Goal: Information Seeking & Learning: Learn about a topic

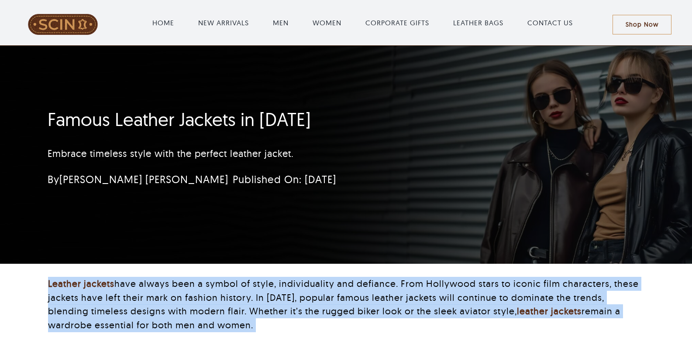
click at [393, 299] on p "Leather jackets have always been a symbol of style, individuality and defiance.…" at bounding box center [346, 304] width 596 height 55
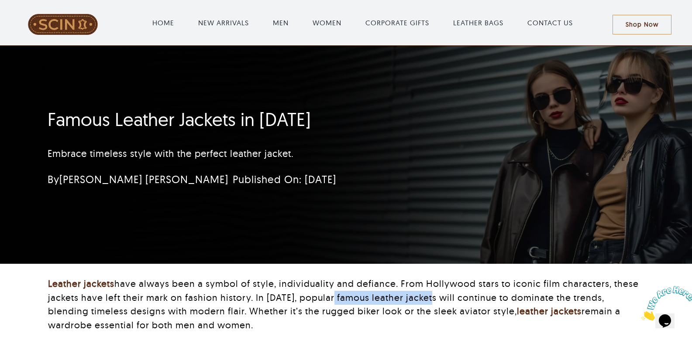
drag, startPoint x: 424, startPoint y: 298, endPoint x: 328, endPoint y: 300, distance: 96.1
click at [328, 300] on p "Leather jackets have always been a symbol of style, individuality and defiance.…" at bounding box center [346, 304] width 596 height 55
click at [331, 299] on p "Leather jackets have always been a symbol of style, individuality and defiance.…" at bounding box center [346, 304] width 596 height 55
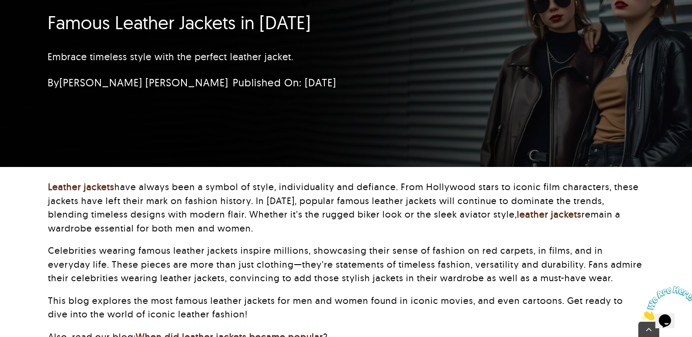
scroll to position [131, 0]
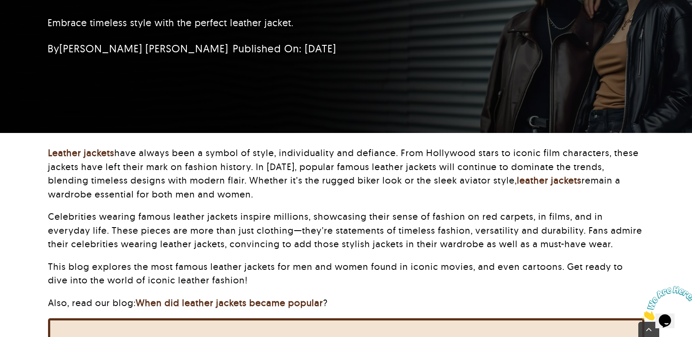
click at [219, 168] on p "Leather jackets have always been a symbol of style, individuality and defiance.…" at bounding box center [346, 173] width 596 height 55
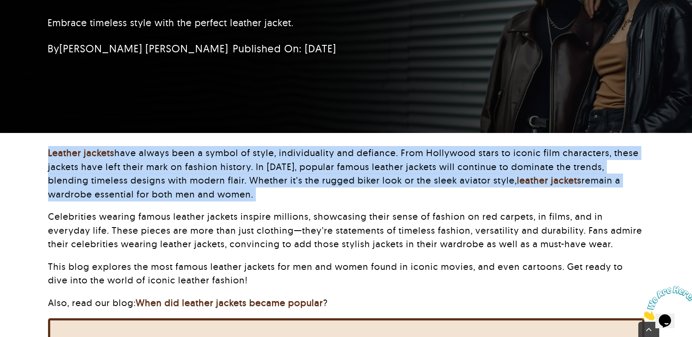
click at [219, 168] on p "Leather jackets have always been a symbol of style, individuality and defiance.…" at bounding box center [346, 173] width 596 height 55
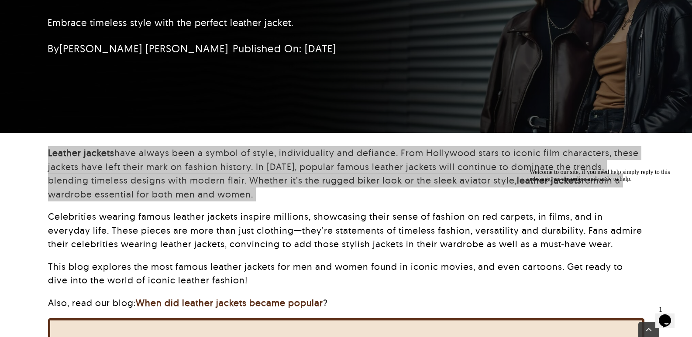
click at [530, 169] on icon "Chat attention grabber" at bounding box center [530, 169] width 0 height 0
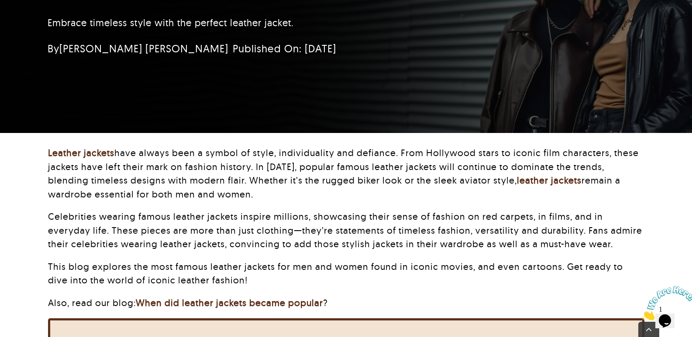
click at [320, 230] on p "Celebrities wearing famous leather jackets inspire millions, showcasing their s…" at bounding box center [346, 230] width 596 height 41
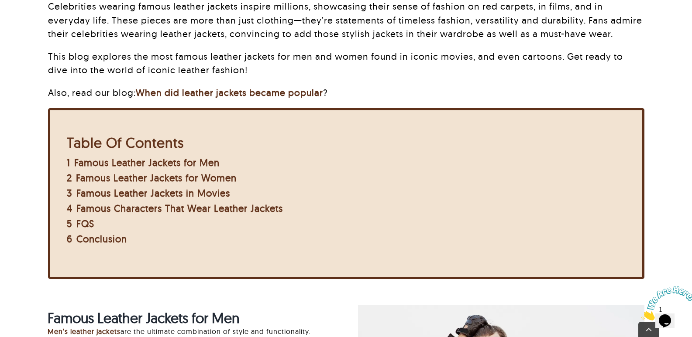
scroll to position [349, 0]
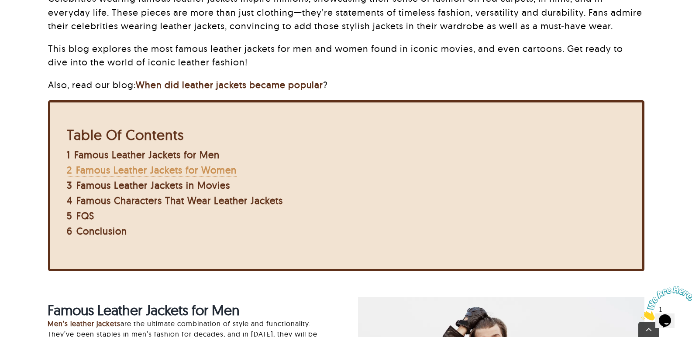
click at [198, 169] on span "Famous Leather Jackets for Women" at bounding box center [156, 170] width 161 height 12
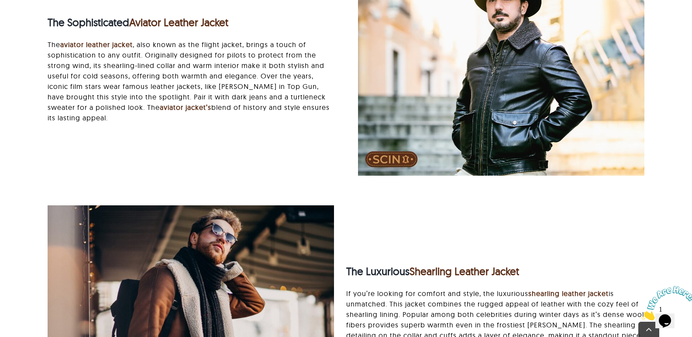
scroll to position [1266, 0]
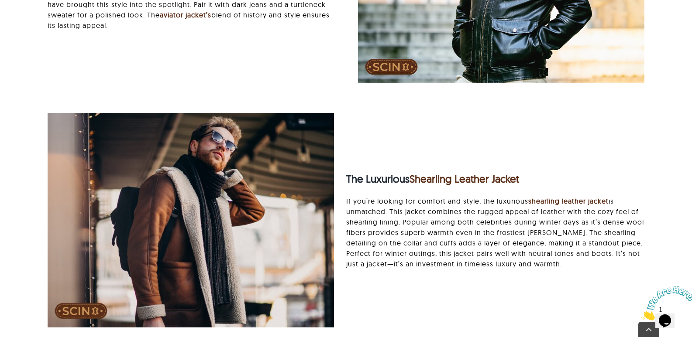
click at [387, 225] on p "If you’re looking for comfort and style, the luxurious shearling leather jacket…" at bounding box center [495, 232] width 298 height 73
click at [457, 227] on p "If you’re looking for comfort and style, the luxurious shearling leather jacket…" at bounding box center [495, 232] width 298 height 73
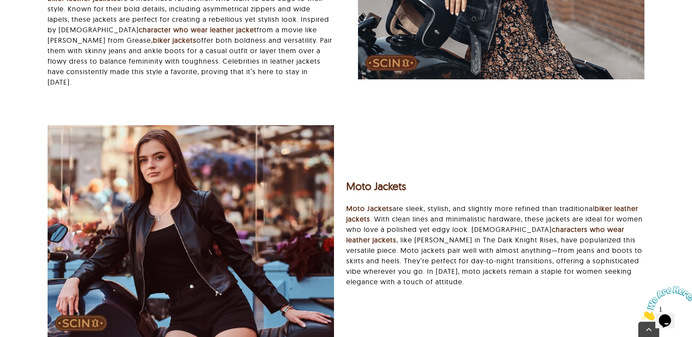
scroll to position [1790, 0]
